Goal: Transaction & Acquisition: Purchase product/service

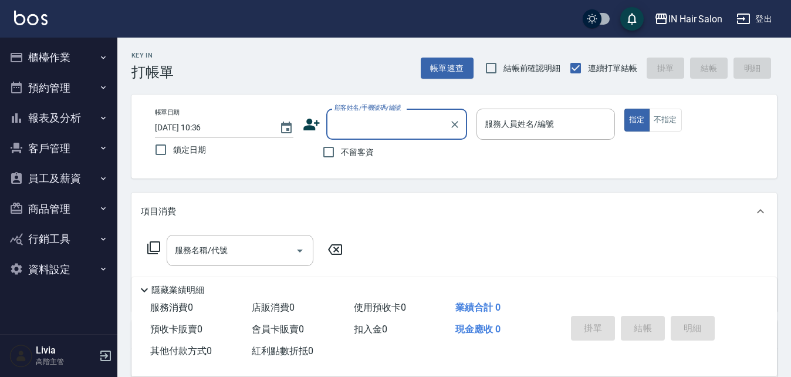
click at [60, 54] on button "櫃檯作業" at bounding box center [59, 57] width 108 height 31
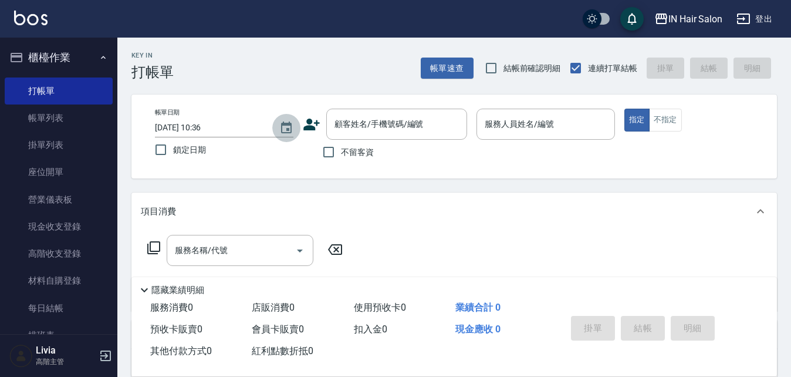
click at [286, 126] on icon "Choose date, selected date is 2025-08-19" at bounding box center [286, 128] width 14 height 14
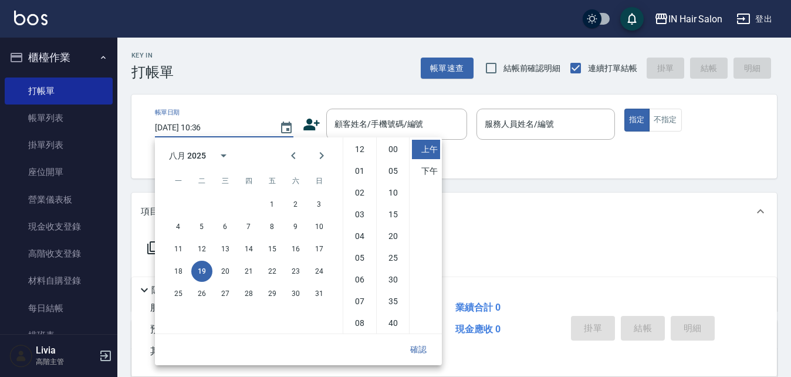
scroll to position [66, 0]
click at [323, 248] on button "17" at bounding box center [319, 248] width 21 height 21
type input "[DATE] 10:36"
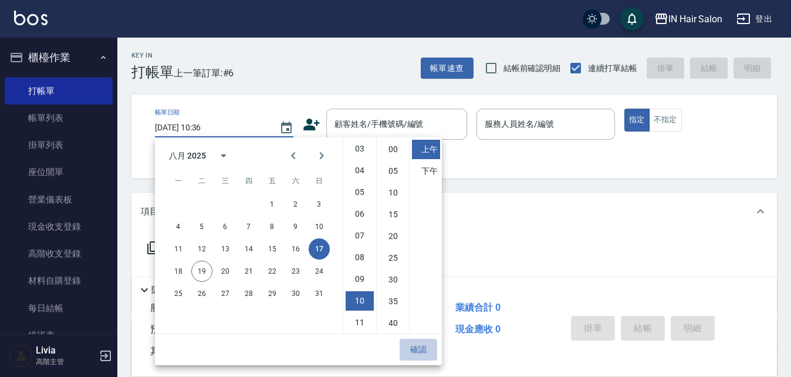
click at [423, 346] on button "確認" at bounding box center [419, 350] width 38 height 22
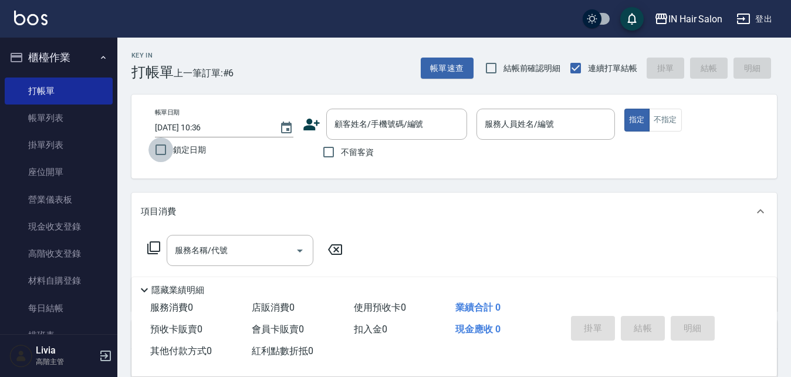
click at [163, 147] on input "鎖定日期" at bounding box center [160, 149] width 25 height 25
checkbox input "true"
click at [379, 129] on input "顧客姓名/手機號碼/編號" at bounding box center [388, 124] width 113 height 21
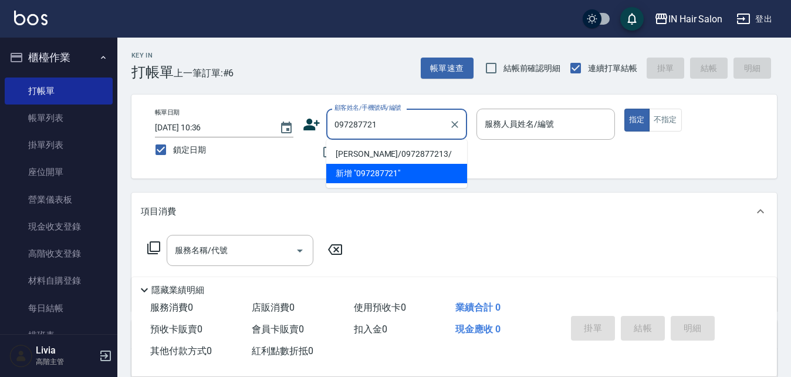
click at [347, 158] on li "[PERSON_NAME]/0972877213/" at bounding box center [396, 153] width 141 height 19
type input "[PERSON_NAME]/0972877213/"
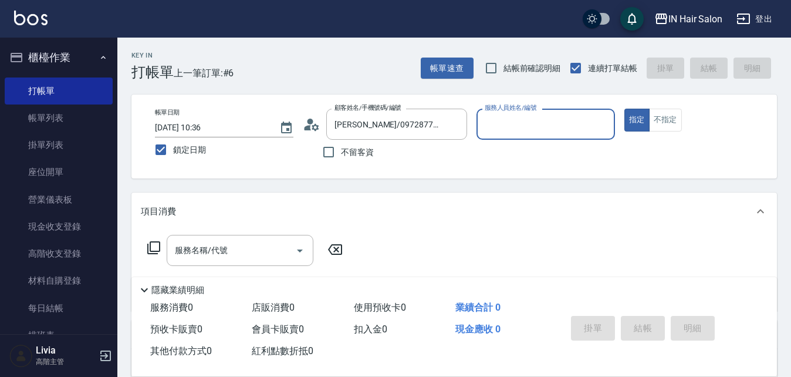
type input "7號設計師[PERSON_NAME]-7"
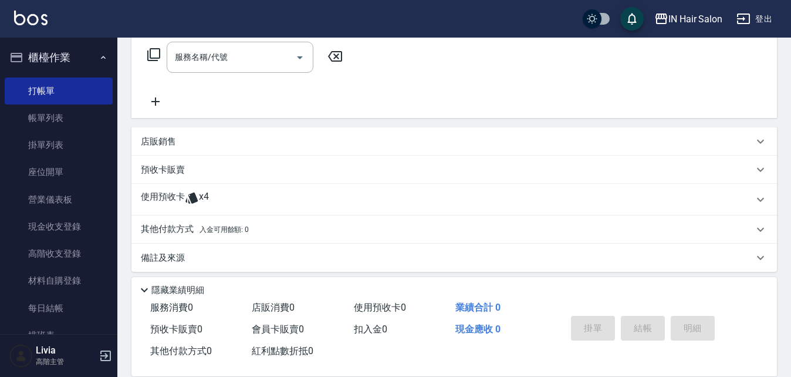
scroll to position [201, 0]
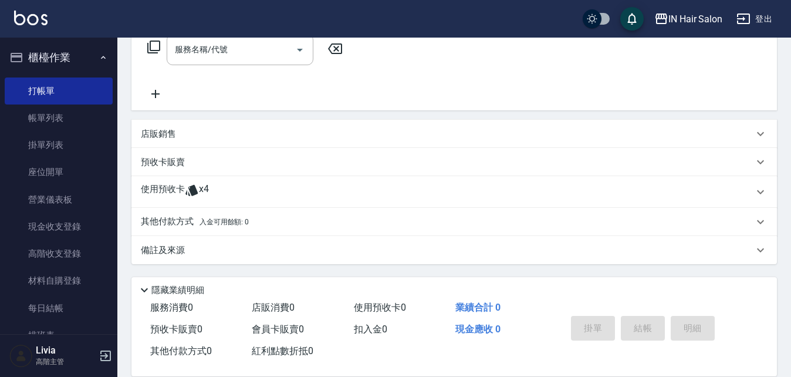
click at [173, 190] on p "使用預收卡" at bounding box center [163, 192] width 44 height 18
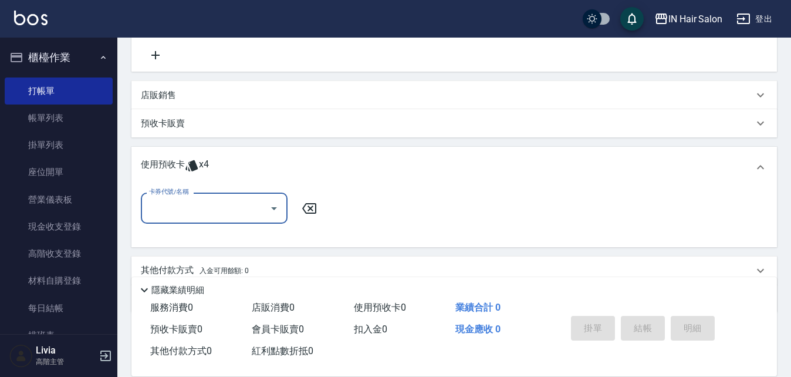
scroll to position [259, 0]
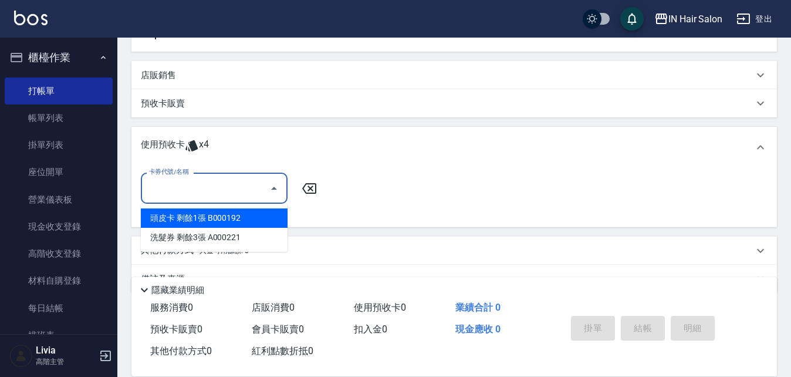
click at [185, 184] on input "卡券代號/名稱" at bounding box center [205, 188] width 119 height 21
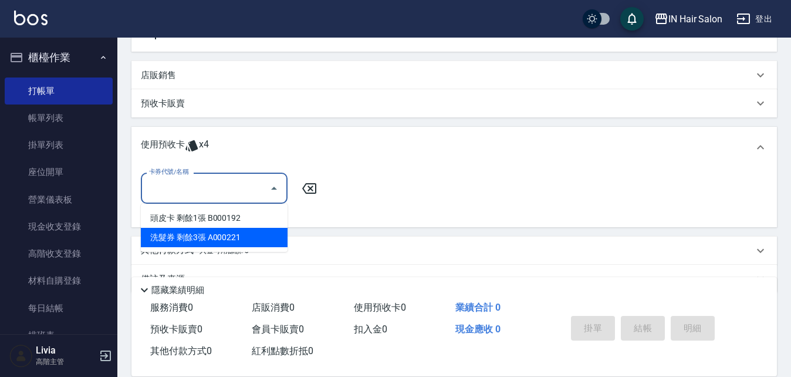
click at [190, 235] on div "洗髮券 剩餘3張 A000221" at bounding box center [214, 237] width 147 height 19
type input "洗髮券 A000221"
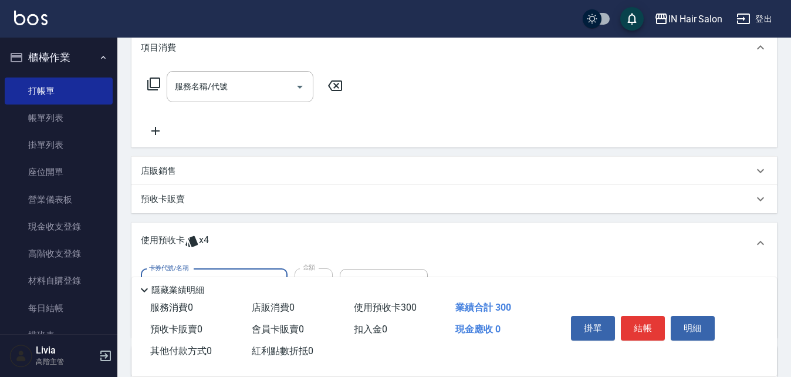
scroll to position [25, 0]
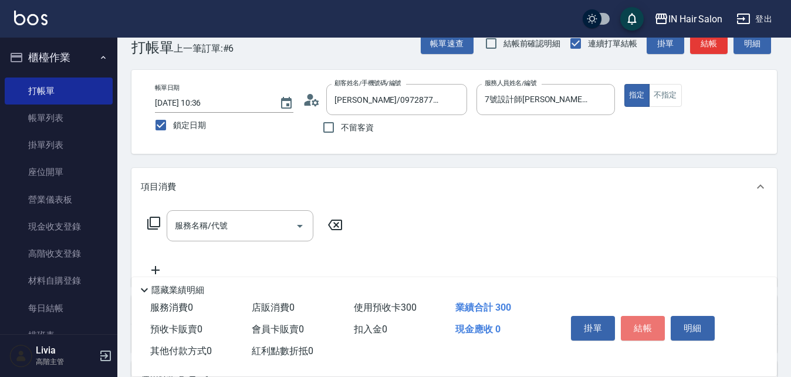
drag, startPoint x: 636, startPoint y: 318, endPoint x: 639, endPoint y: 353, distance: 35.3
click at [641, 346] on div "掛單 結帳 明細" at bounding box center [642, 329] width 153 height 37
click at [640, 320] on button "結帳" at bounding box center [643, 328] width 44 height 25
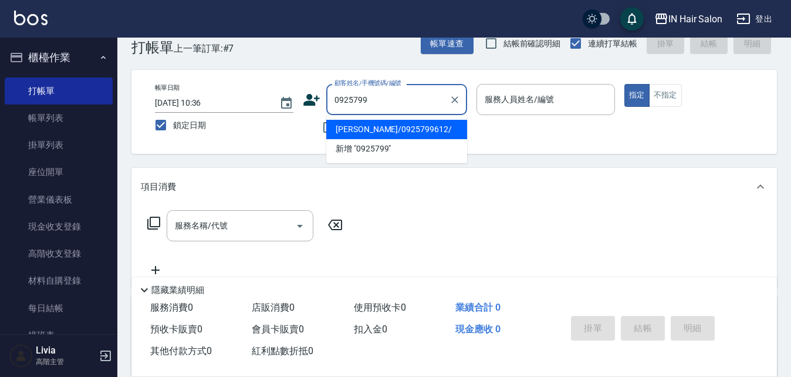
click at [370, 130] on li "[PERSON_NAME]/0925799612/" at bounding box center [396, 129] width 141 height 19
type input "[PERSON_NAME]/0925799612/"
type input "6號設計師[PERSON_NAME]-6"
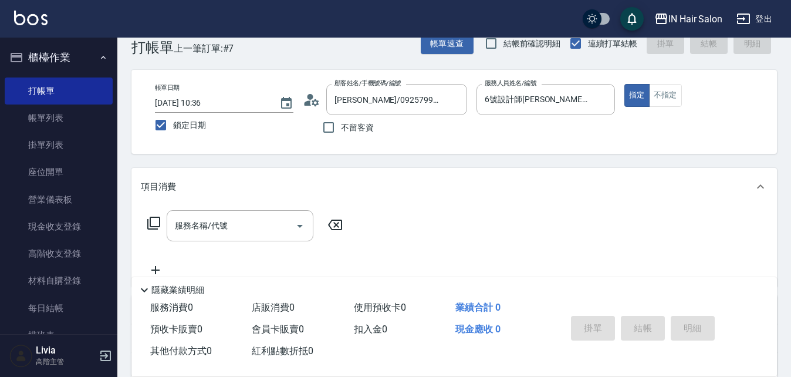
click at [154, 221] on icon at bounding box center [154, 223] width 14 height 14
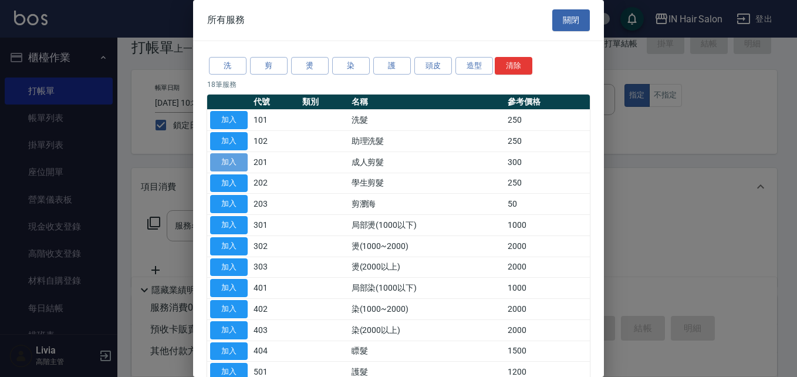
click at [234, 159] on button "加入" at bounding box center [229, 162] width 38 height 18
type input "成人剪髮(201)"
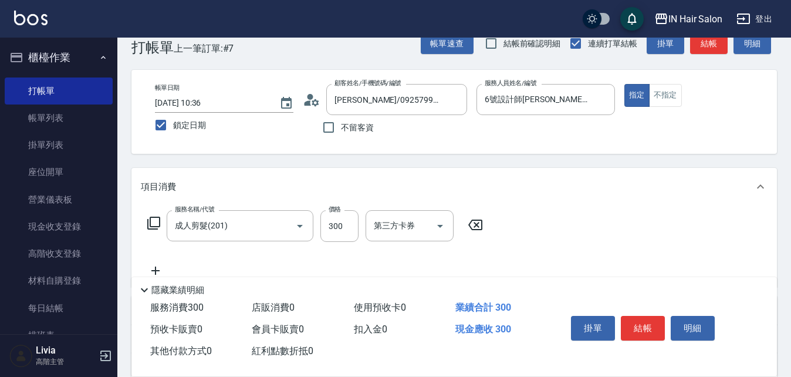
click at [154, 220] on icon at bounding box center [154, 223] width 14 height 14
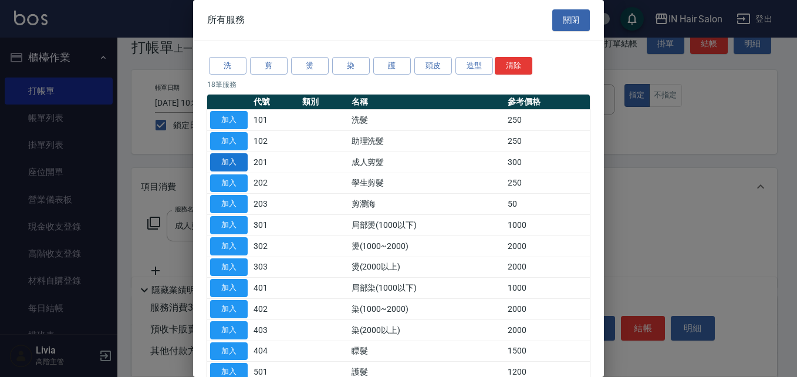
click at [236, 163] on button "加入" at bounding box center [229, 162] width 38 height 18
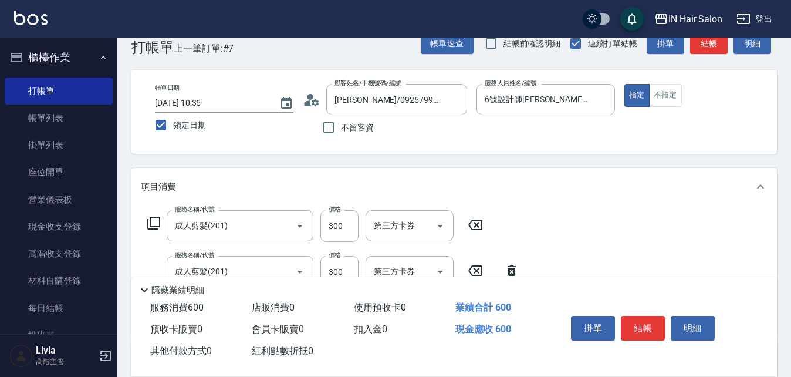
click at [153, 221] on icon at bounding box center [154, 223] width 14 height 14
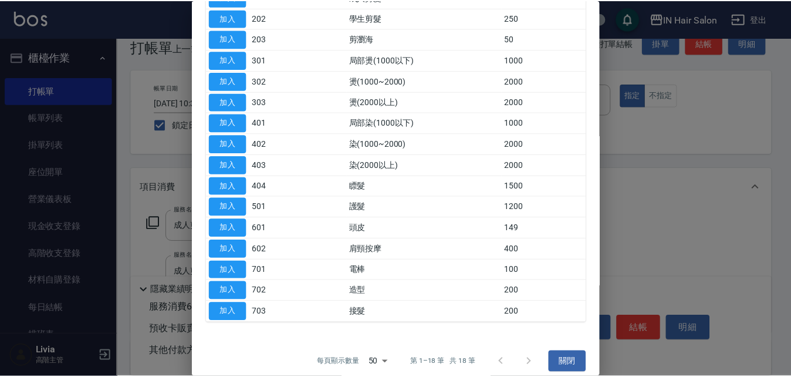
scroll to position [175, 0]
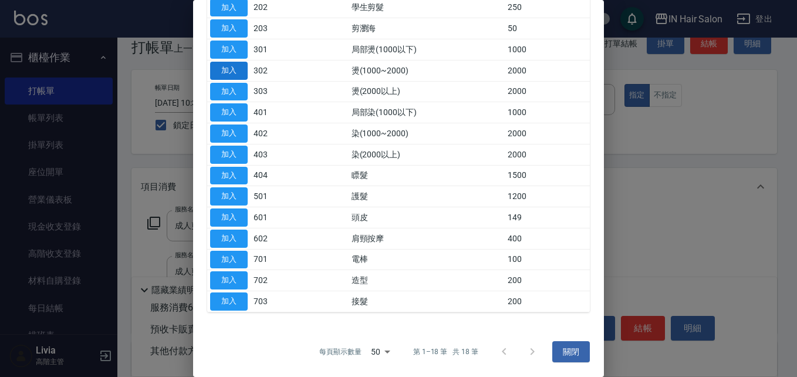
click at [235, 69] on button "加入" at bounding box center [229, 71] width 38 height 18
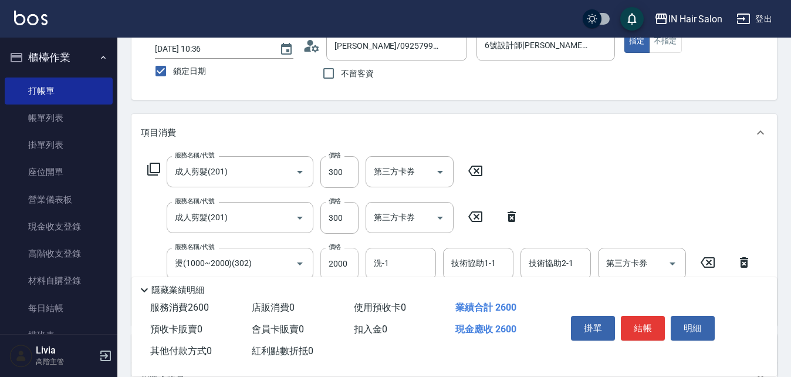
scroll to position [142, 0]
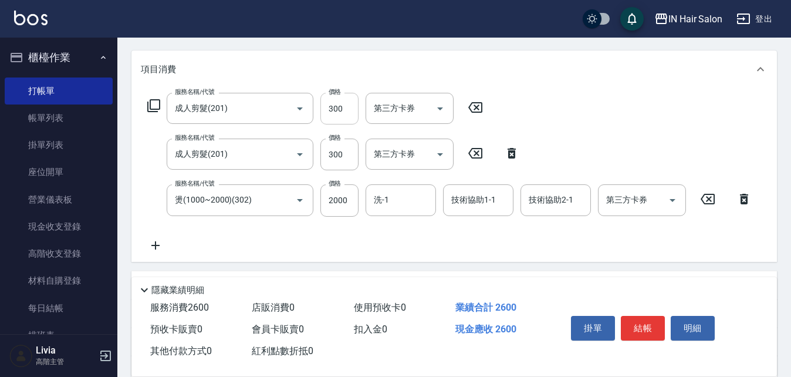
click at [339, 111] on input "300" at bounding box center [339, 109] width 38 height 32
click at [340, 111] on input "300" at bounding box center [339, 109] width 38 height 32
type input "400"
click at [346, 155] on input "300" at bounding box center [339, 155] width 38 height 32
type input "400"
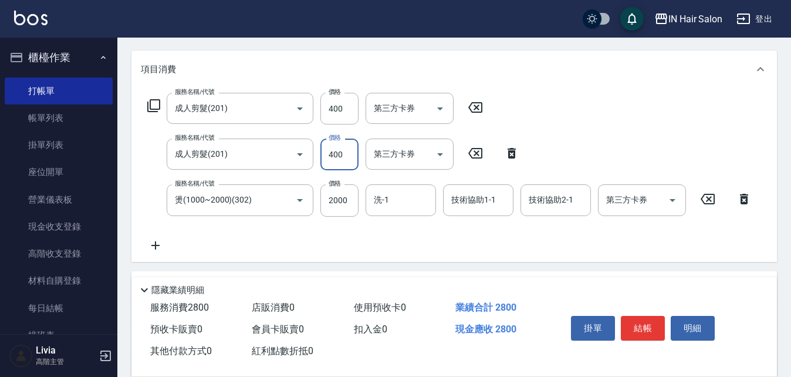
drag, startPoint x: 298, startPoint y: 239, endPoint x: 310, endPoint y: 228, distance: 17.1
click at [298, 239] on div "服務名稱/代號 成人剪髮(201) 服務名稱/代號 價格 400 價格 第三方卡券 第三方卡券 服務名稱/代號 成人剪髮(201) 服務名稱/代號 價格 40…" at bounding box center [450, 172] width 618 height 159
click at [349, 202] on input "2000" at bounding box center [339, 200] width 38 height 32
type input "1500"
click at [298, 239] on div "服務名稱/代號 成人剪髮(201) 服務名稱/代號 價格 400 價格 第三方卡券 第三方卡券 服務名稱/代號 成人剪髮(201) 服務名稱/代號 價格 40…" at bounding box center [450, 172] width 618 height 159
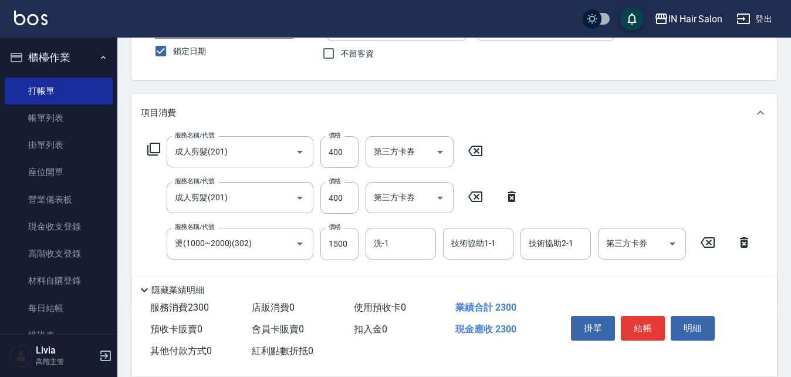
scroll to position [235, 0]
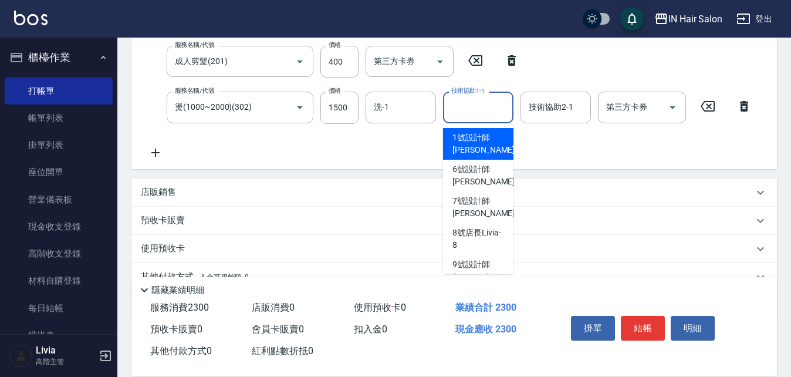
click at [470, 115] on input "技術協助1-1" at bounding box center [478, 107] width 60 height 21
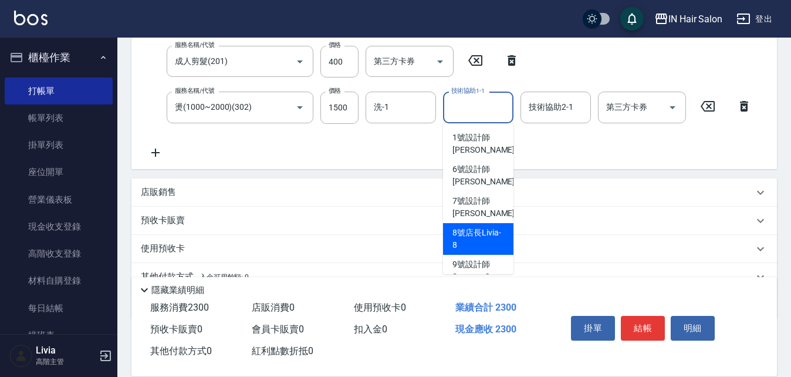
click at [468, 231] on span "8號店長Livia -8" at bounding box center [479, 239] width 52 height 25
type input "8號店長Livia-8"
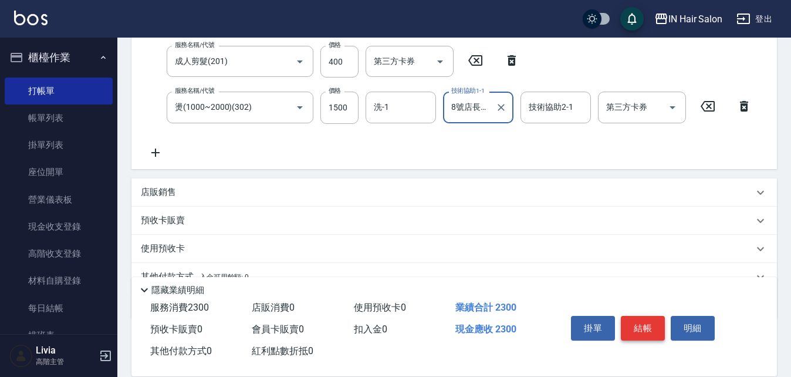
click at [646, 326] on button "結帳" at bounding box center [643, 328] width 44 height 25
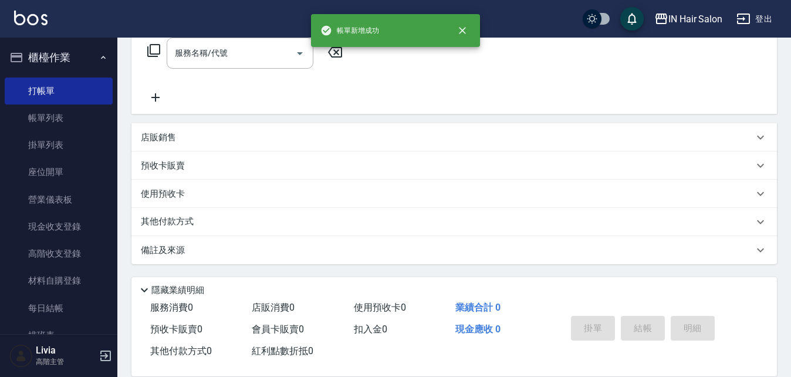
scroll to position [0, 0]
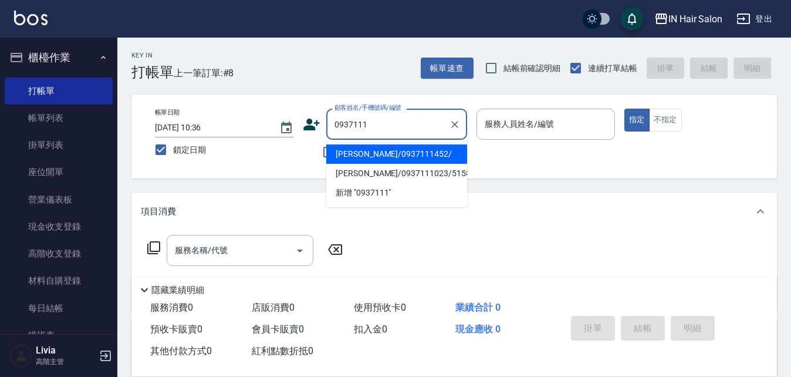
click at [366, 150] on li "[PERSON_NAME]/0937111452/" at bounding box center [396, 153] width 141 height 19
type input "[PERSON_NAME]/0937111452/"
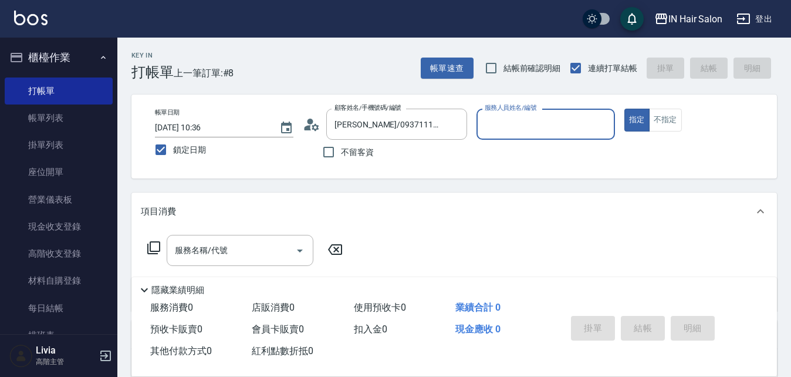
type input "7號設計師[PERSON_NAME]-7"
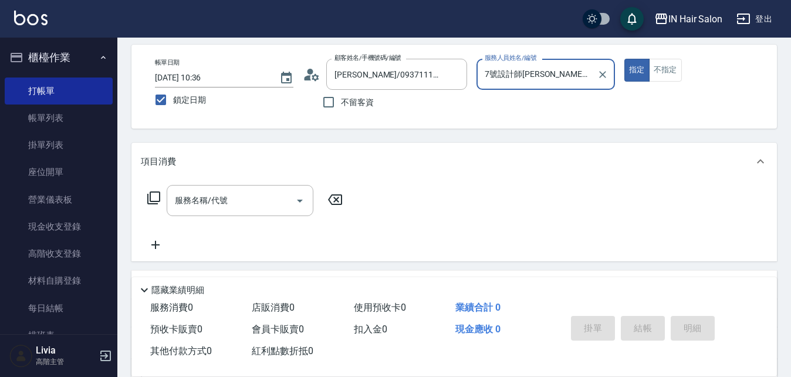
scroll to position [201, 0]
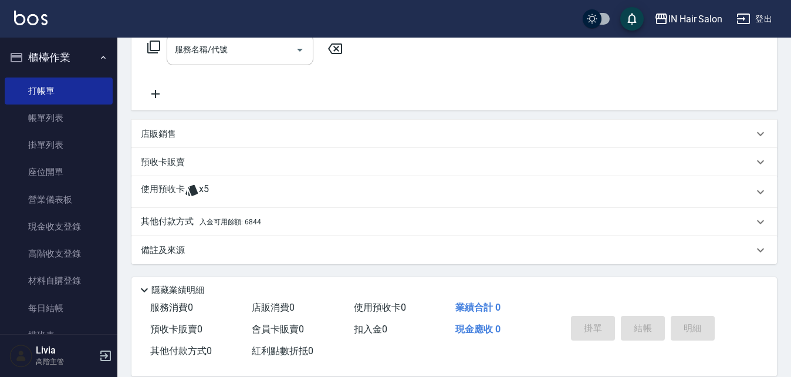
click at [166, 186] on p "使用預收卡" at bounding box center [163, 192] width 44 height 18
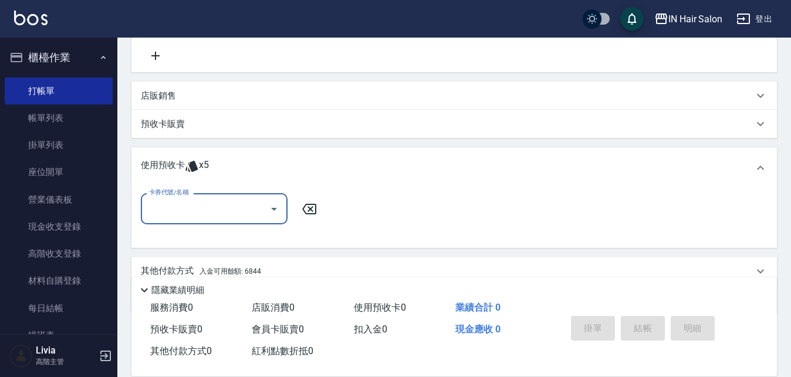
scroll to position [259, 0]
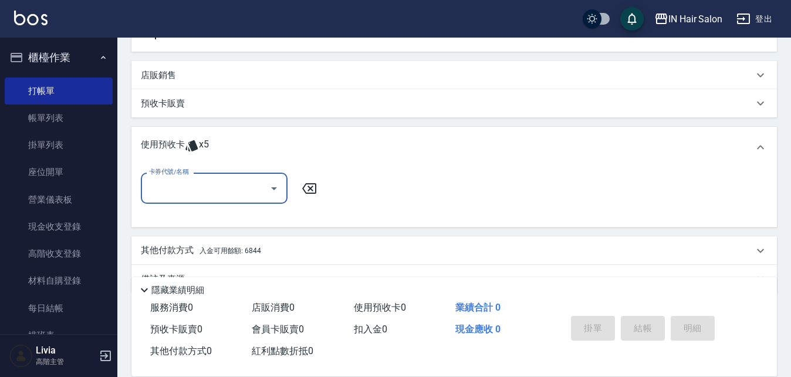
click at [196, 192] on input "卡券代號/名稱" at bounding box center [205, 188] width 119 height 21
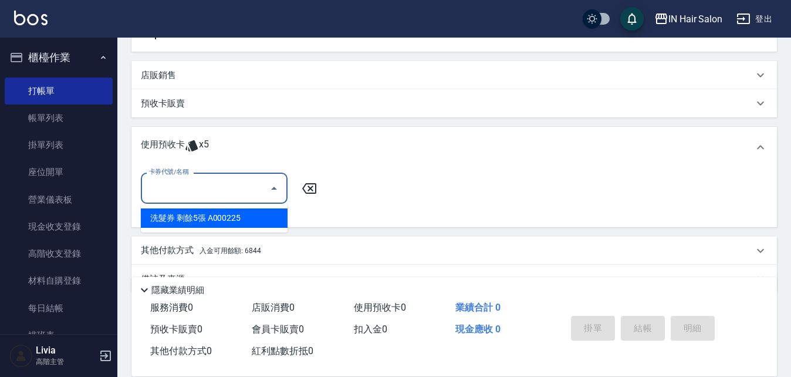
click at [193, 221] on div "洗髮券 剩餘5張 A000225" at bounding box center [214, 217] width 147 height 19
type input "洗髮券 A000225"
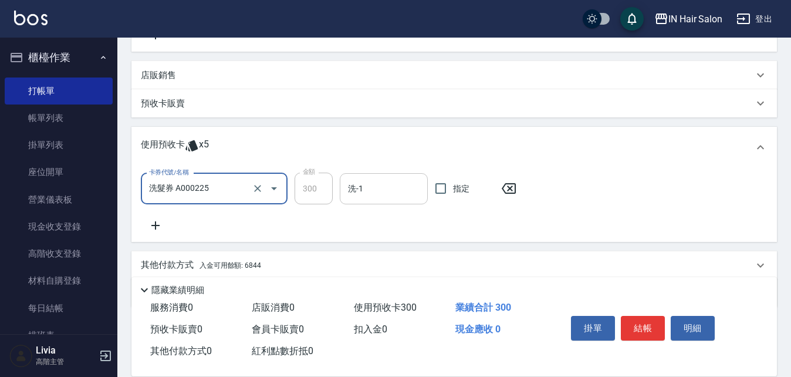
click at [376, 185] on input "洗-1" at bounding box center [383, 188] width 77 height 21
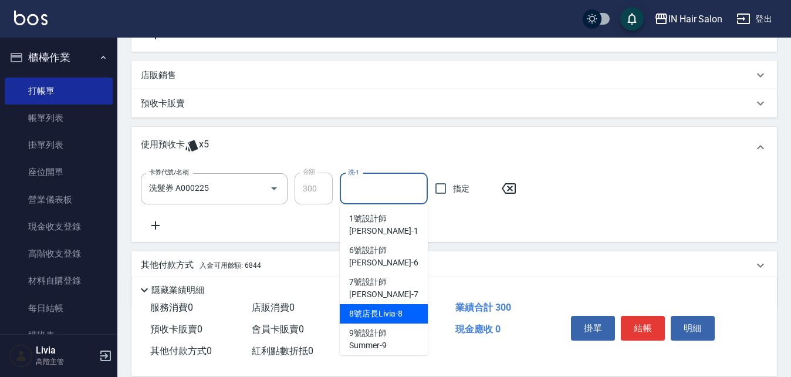
click at [364, 308] on span "8號店長Livia -8" at bounding box center [375, 314] width 53 height 12
type input "8號店長Livia-8"
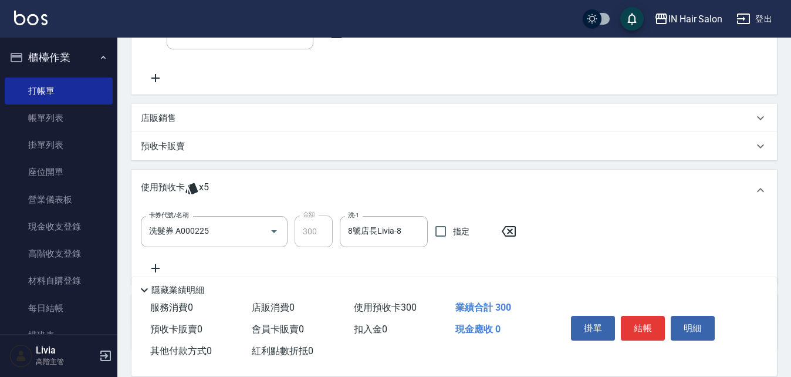
scroll to position [0, 0]
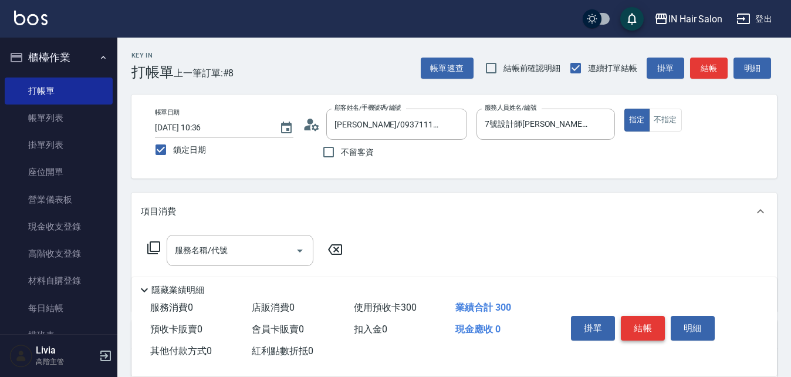
click at [642, 321] on button "結帳" at bounding box center [643, 328] width 44 height 25
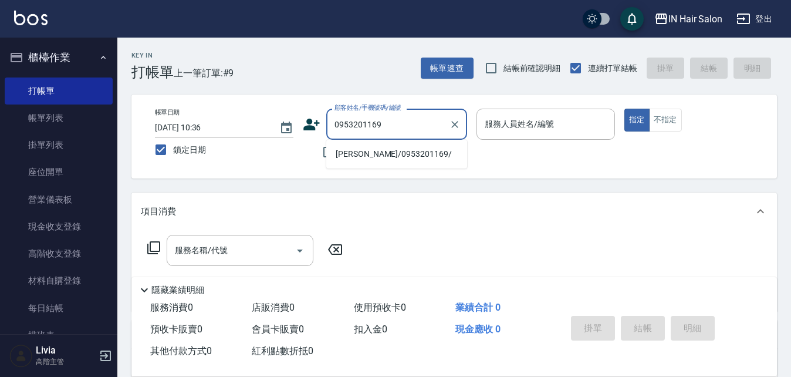
click at [350, 160] on li "[PERSON_NAME]/0953201169/" at bounding box center [396, 153] width 141 height 19
type input "[PERSON_NAME]/0953201169/"
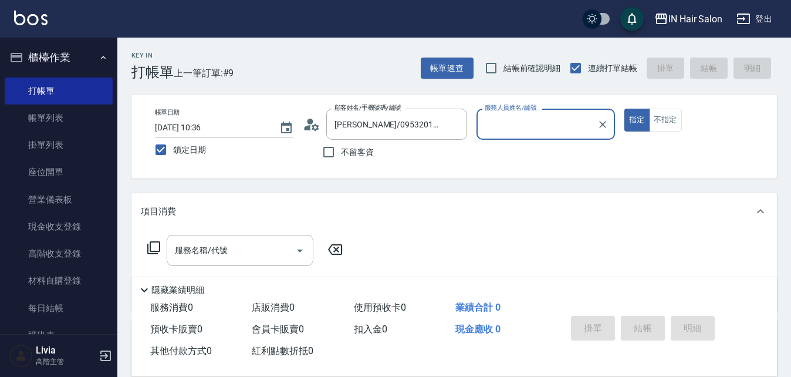
type input "8號店長Livia-8"
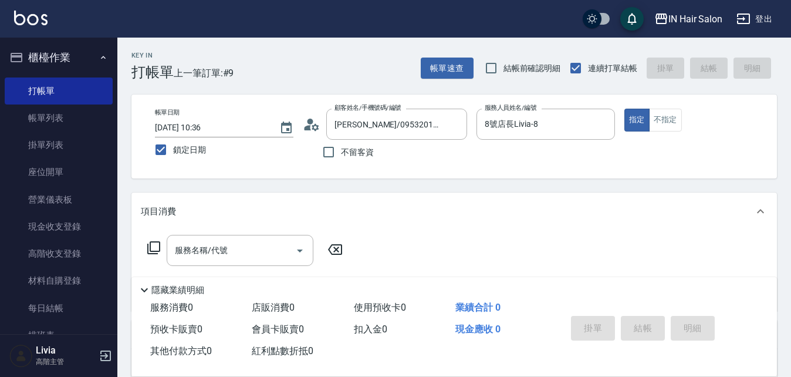
click at [154, 247] on icon at bounding box center [154, 248] width 14 height 14
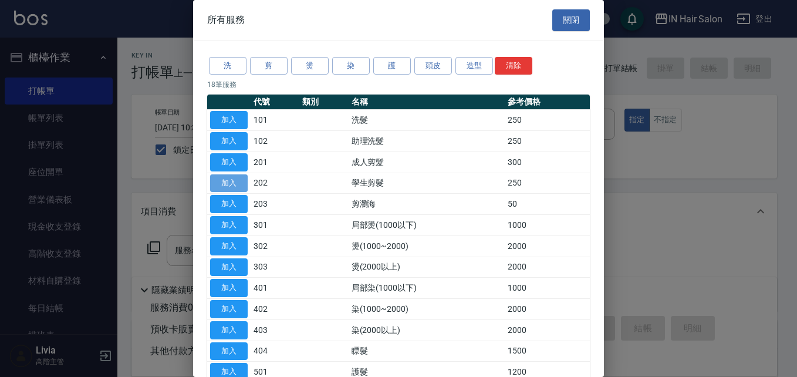
click at [231, 178] on button "加入" at bounding box center [229, 183] width 38 height 18
type input "學生剪髮(202)"
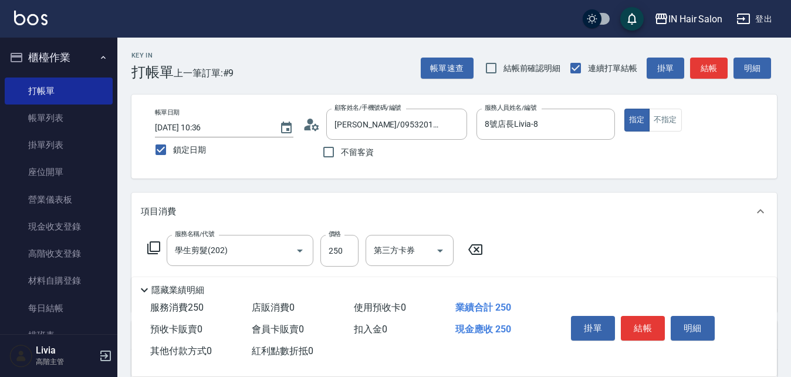
click at [151, 244] on icon at bounding box center [154, 248] width 14 height 14
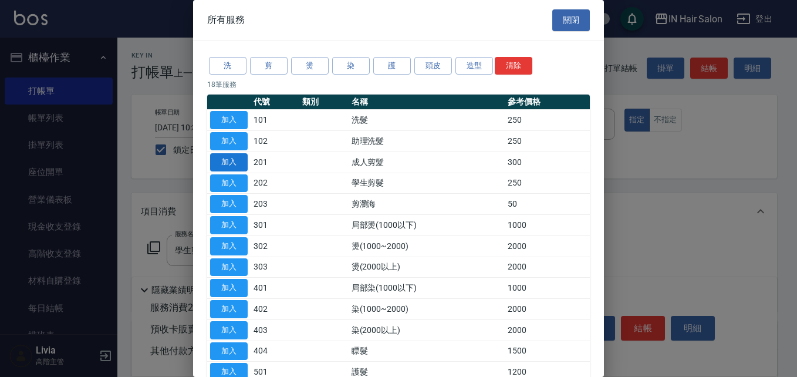
click at [226, 160] on button "加入" at bounding box center [229, 162] width 38 height 18
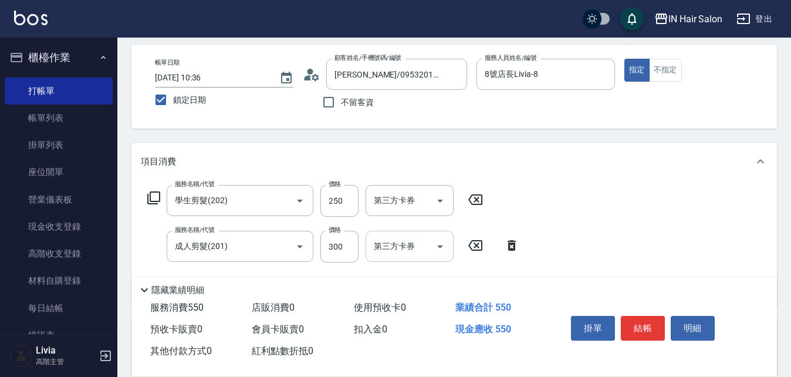
scroll to position [117, 0]
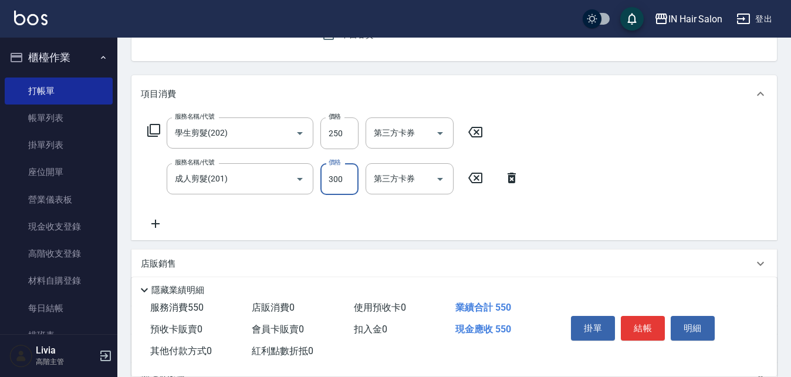
click at [357, 189] on input "300" at bounding box center [339, 179] width 38 height 32
type input "200"
click at [295, 211] on div "服務名稱/代號 學生剪髮(202) 服務名稱/代號 價格 250 價格 第三方卡券 第三方卡券 服務名稱/代號 成人剪髮(201) 服務名稱/代號 價格 20…" at bounding box center [334, 173] width 386 height 113
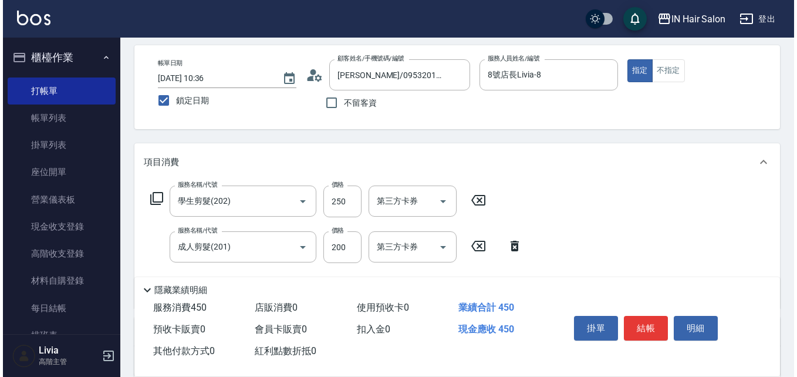
scroll to position [0, 0]
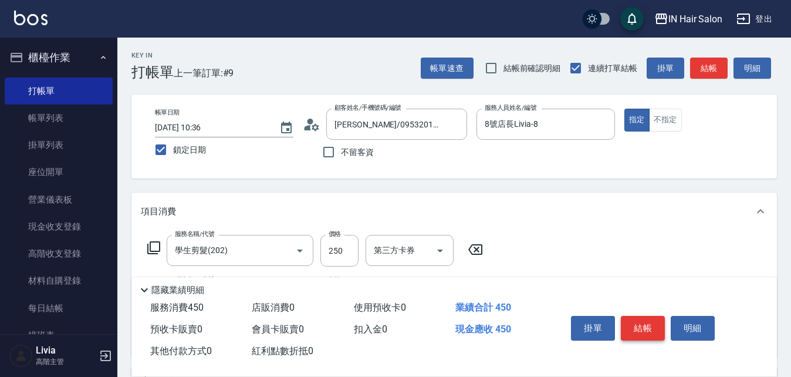
click at [646, 329] on button "結帳" at bounding box center [643, 328] width 44 height 25
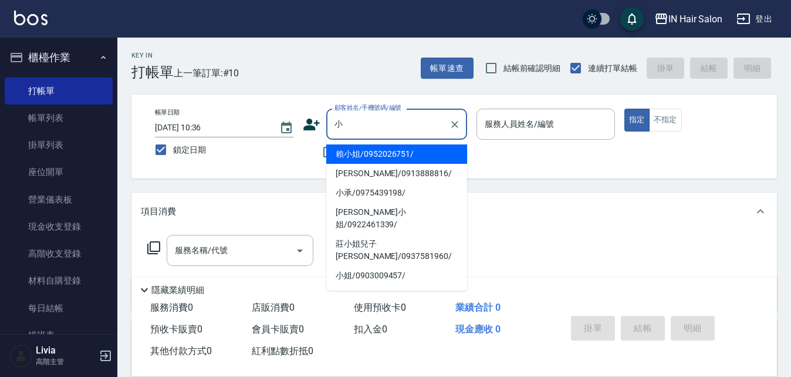
click at [344, 193] on li "小承/0975439198/" at bounding box center [396, 192] width 141 height 19
type input "小承/0975439198/"
type input "7號設計師[PERSON_NAME]-7"
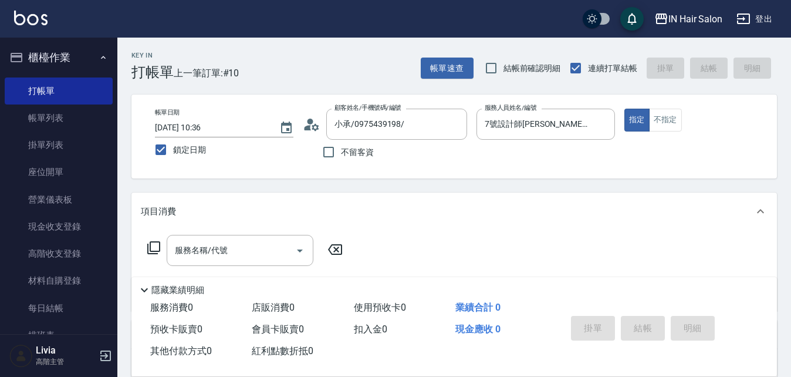
click at [147, 247] on icon at bounding box center [153, 247] width 13 height 13
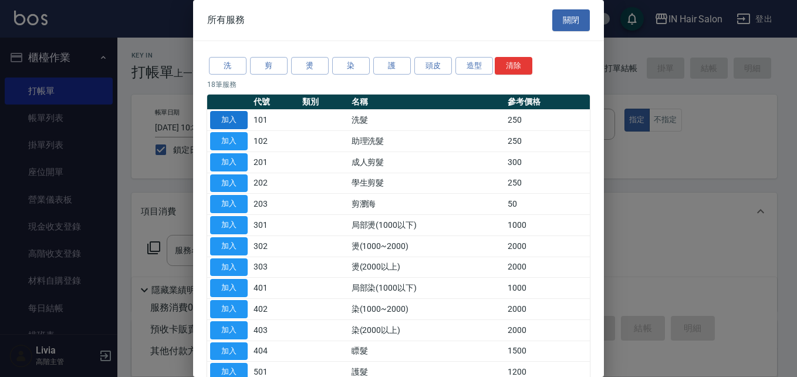
click at [241, 114] on button "加入" at bounding box center [229, 120] width 38 height 18
type input "洗髮(101)"
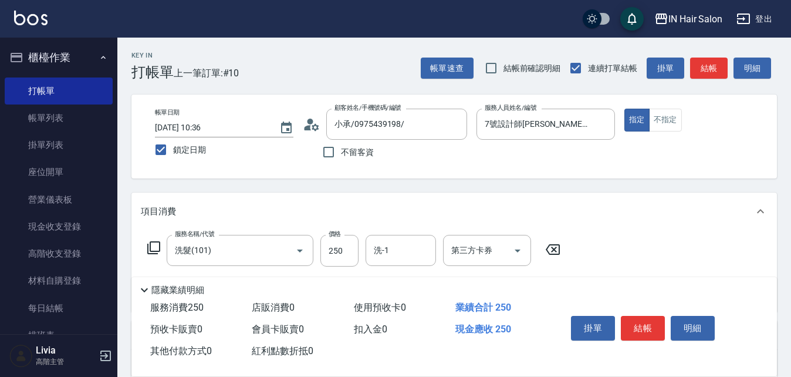
click at [159, 248] on icon at bounding box center [153, 247] width 13 height 13
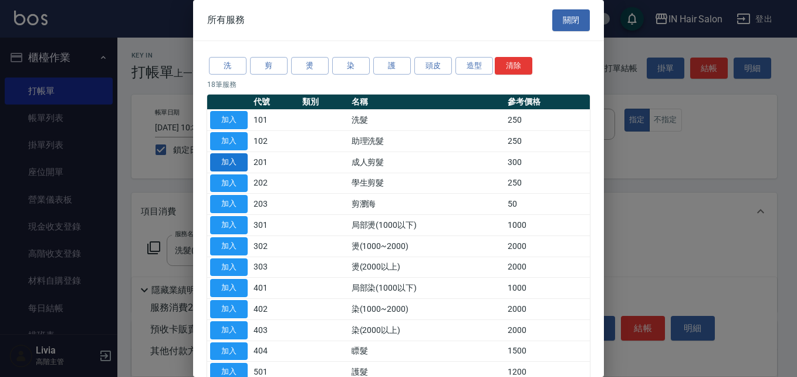
click at [226, 161] on button "加入" at bounding box center [229, 162] width 38 height 18
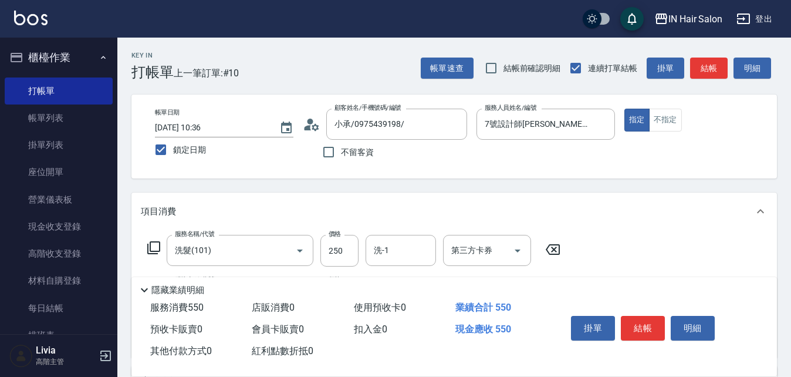
click at [152, 248] on icon at bounding box center [154, 248] width 14 height 14
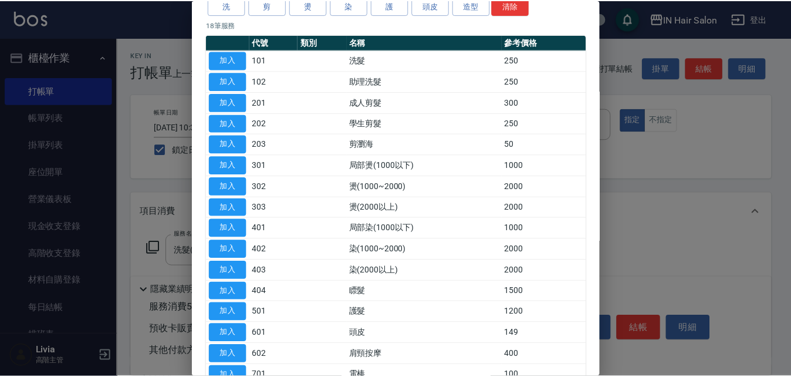
scroll to position [175, 0]
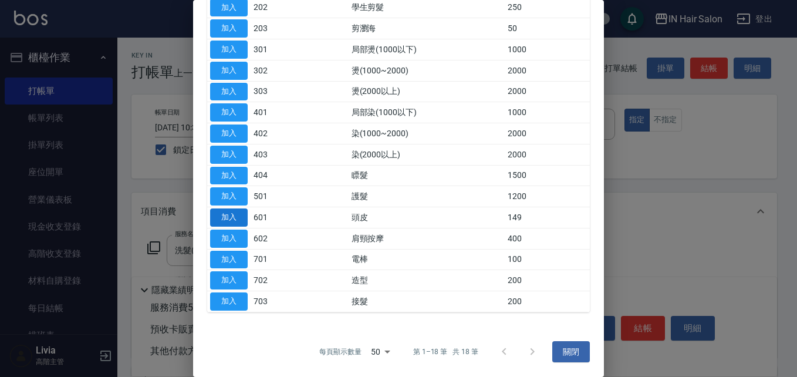
click at [234, 216] on button "加入" at bounding box center [229, 217] width 38 height 18
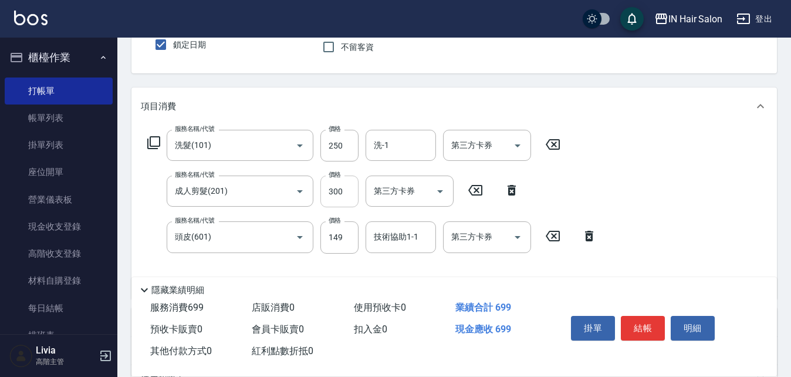
scroll to position [117, 0]
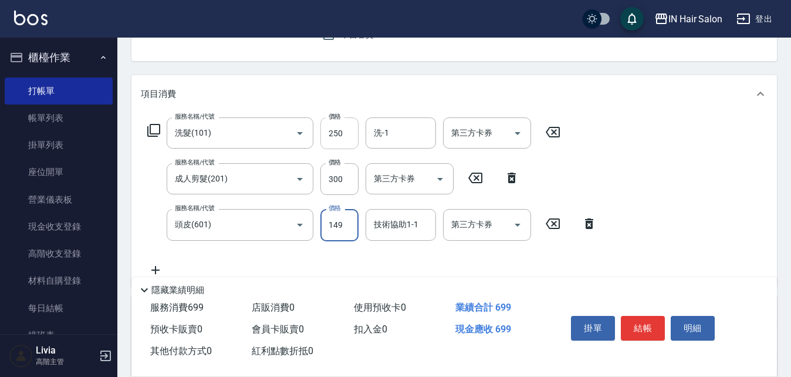
click at [353, 124] on input "250" at bounding box center [339, 133] width 38 height 32
type input "300"
drag, startPoint x: 312, startPoint y: 201, endPoint x: 322, endPoint y: 194, distance: 12.7
click at [312, 201] on div "服務名稱/代號 洗髮(101) 服務名稱/代號 價格 300 價格 洗-1 洗-1 第三方卡券 第三方卡券 服務名稱/代號 成人剪髮(201) 服務名稱/代號…" at bounding box center [372, 196] width 463 height 159
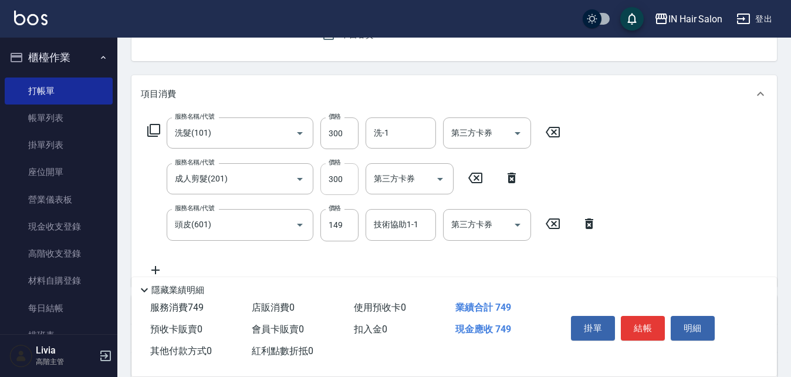
click at [340, 180] on input "300" at bounding box center [339, 179] width 38 height 32
type input "340"
click at [300, 256] on div "服務名稱/代號 洗髮(101) 服務名稱/代號 價格 300 價格 洗-1 洗-1 第三方卡券 第三方卡券 服務名稱/代號 成人剪髮(201) 服務名稱/代號…" at bounding box center [372, 196] width 463 height 159
click at [350, 227] on input "149" at bounding box center [339, 225] width 38 height 32
type input "50"
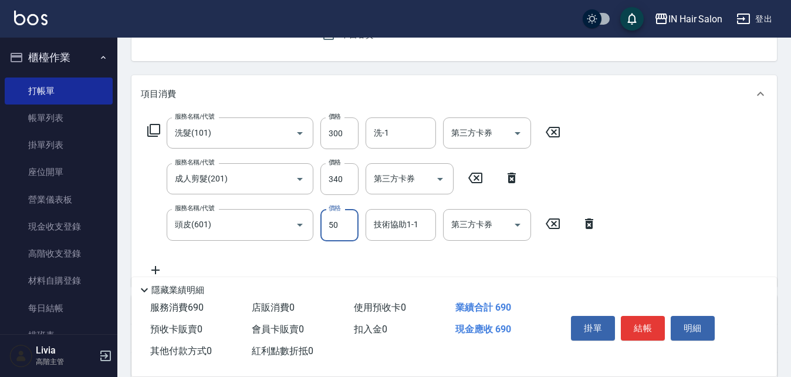
click at [296, 251] on div "服務名稱/代號 洗髮(101) 服務名稱/代號 價格 300 價格 洗-1 洗-1 第三方卡券 第三方卡券 服務名稱/代號 成人剪髮(201) 服務名稱/代號…" at bounding box center [372, 196] width 463 height 159
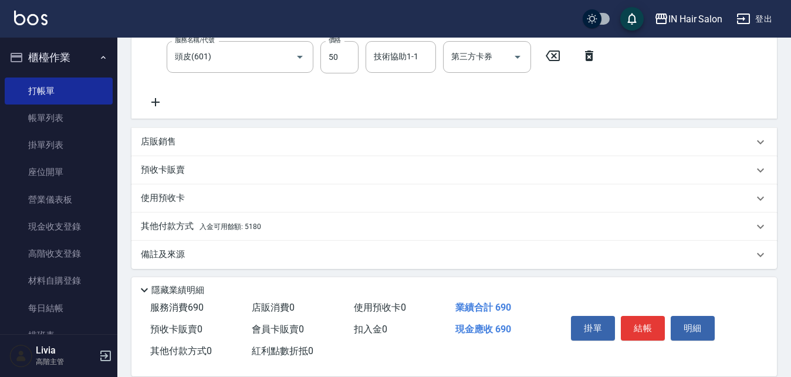
scroll to position [290, 0]
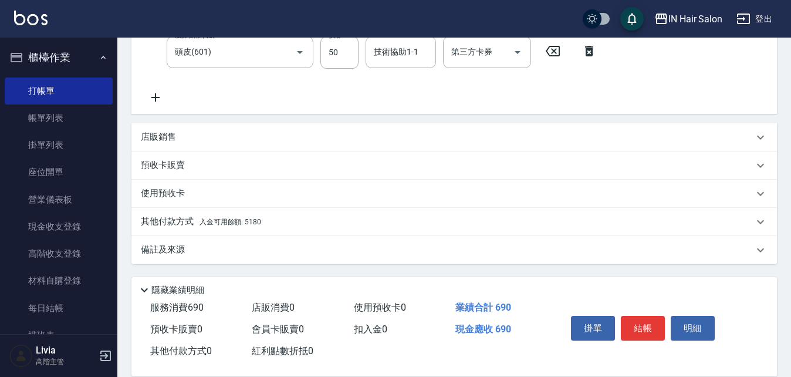
click at [153, 218] on p "其他付款方式 入金可用餘額: 5180" at bounding box center [201, 221] width 120 height 13
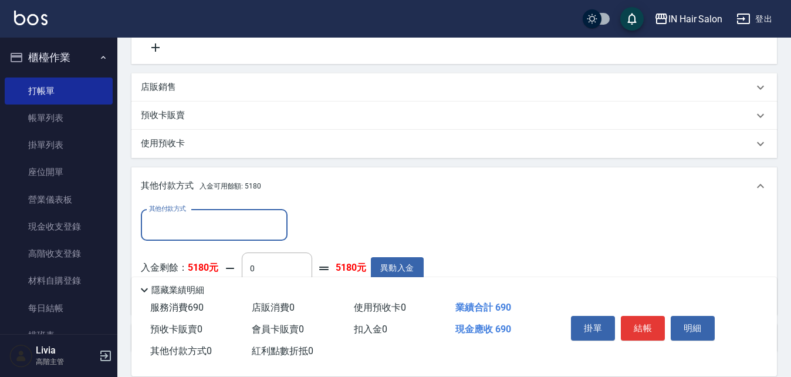
scroll to position [0, 0]
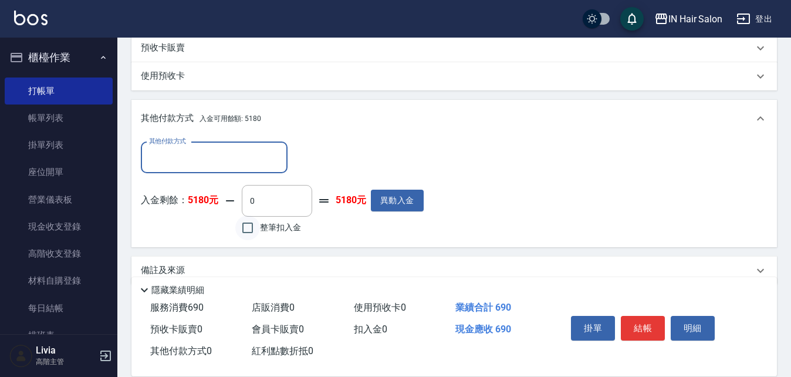
click at [249, 225] on input "整筆扣入金" at bounding box center [247, 227] width 25 height 25
checkbox input "true"
type input "690"
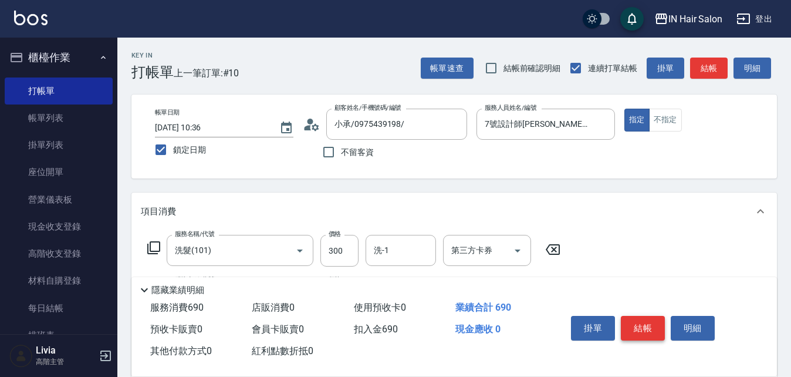
click at [650, 318] on button "結帳" at bounding box center [643, 328] width 44 height 25
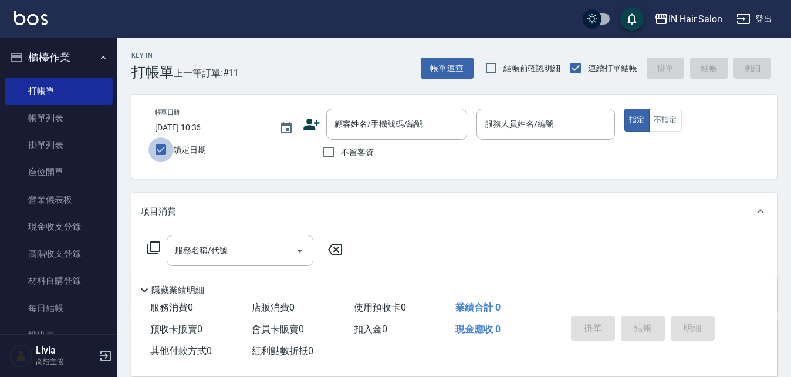
click at [161, 148] on input "鎖定日期" at bounding box center [160, 149] width 25 height 25
checkbox input "false"
type input "[DATE] 10:39"
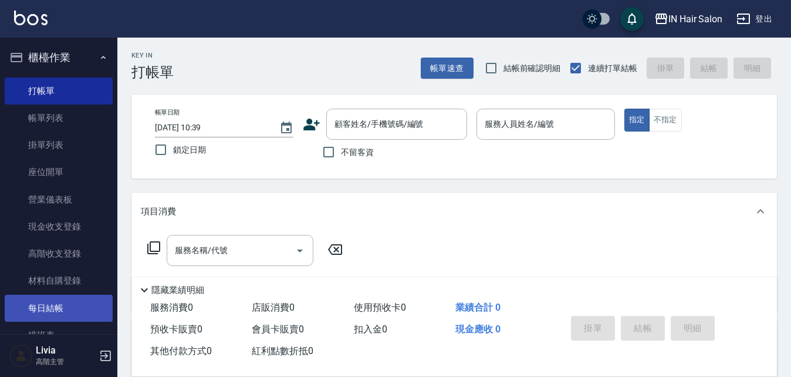
click at [63, 307] on link "每日結帳" at bounding box center [59, 308] width 108 height 27
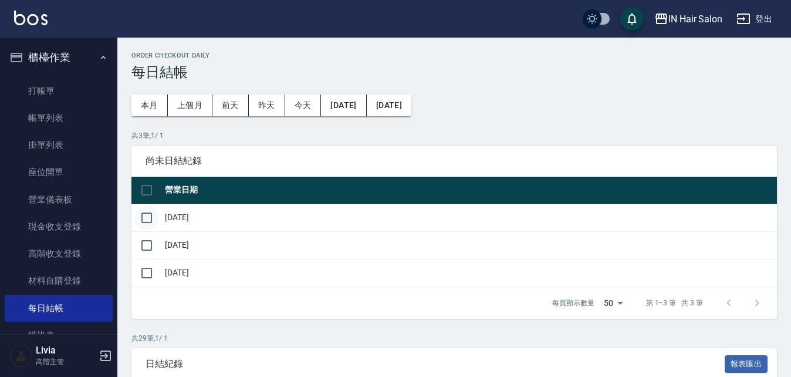
click at [144, 214] on input "checkbox" at bounding box center [146, 217] width 25 height 25
checkbox input "true"
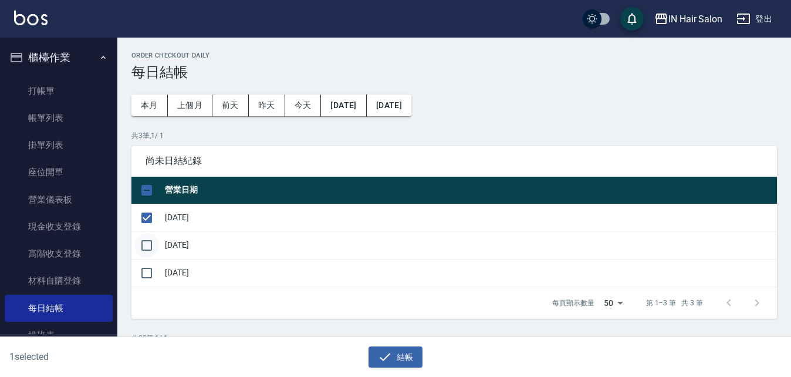
click at [150, 244] on input "checkbox" at bounding box center [146, 245] width 25 height 25
checkbox input "true"
click at [403, 353] on button "結帳" at bounding box center [396, 357] width 55 height 22
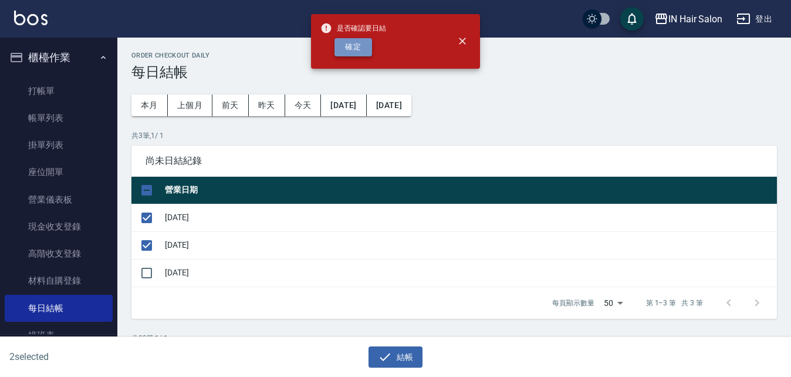
click at [361, 41] on button "確定" at bounding box center [354, 47] width 38 height 18
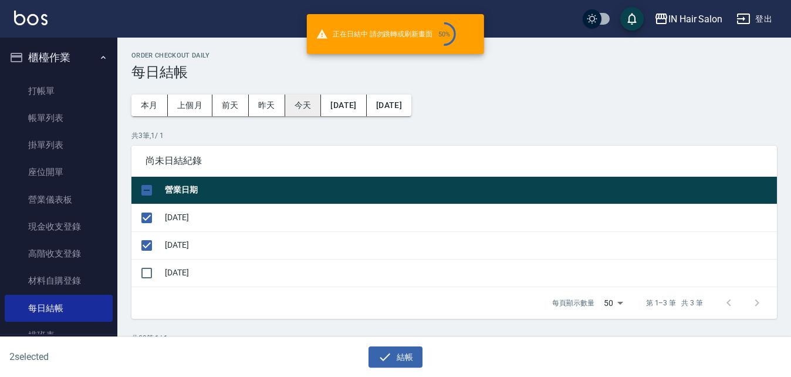
checkbox input "false"
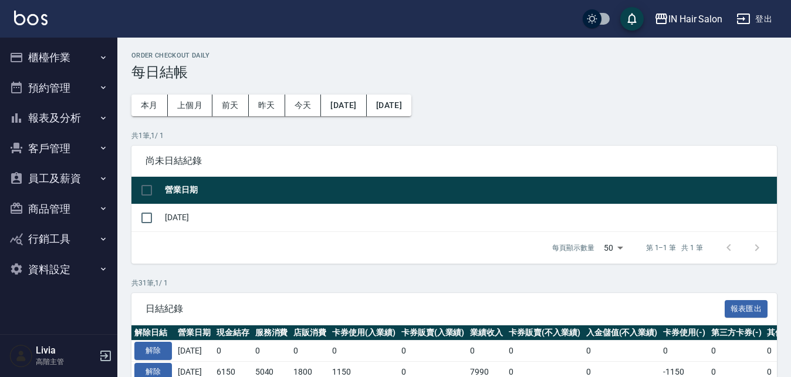
click at [550, 283] on p "共 31 筆, 1 / 1" at bounding box center [454, 283] width 646 height 11
click at [54, 52] on button "櫃檯作業" at bounding box center [59, 57] width 108 height 31
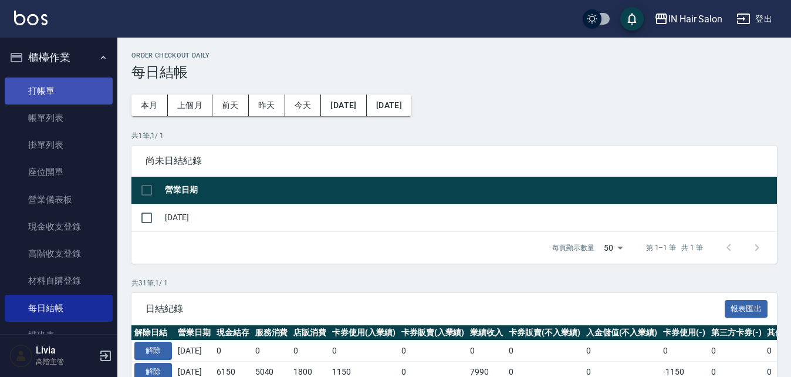
click at [55, 85] on link "打帳單" at bounding box center [59, 90] width 108 height 27
